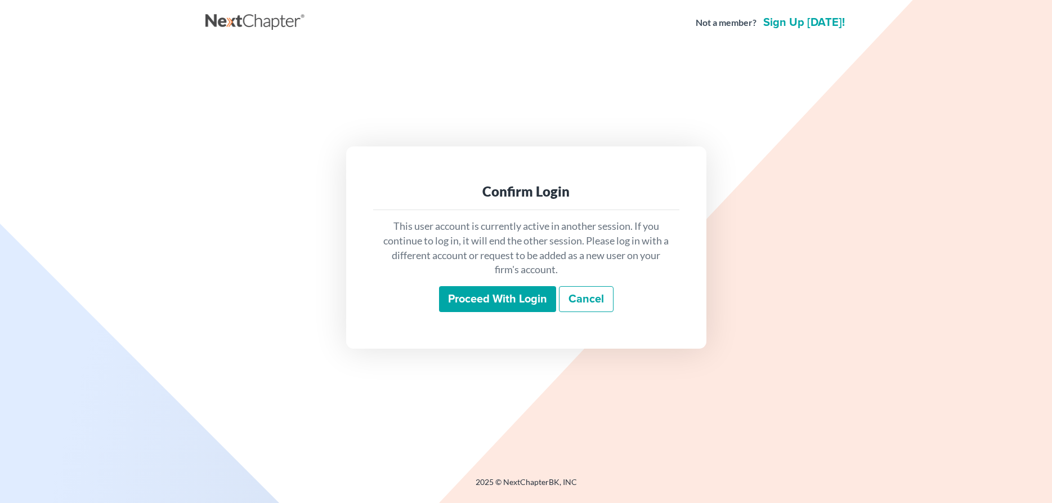
click at [460, 294] on input "Proceed with login" at bounding box center [497, 299] width 117 height 26
